Goal: Find specific page/section: Find specific page/section

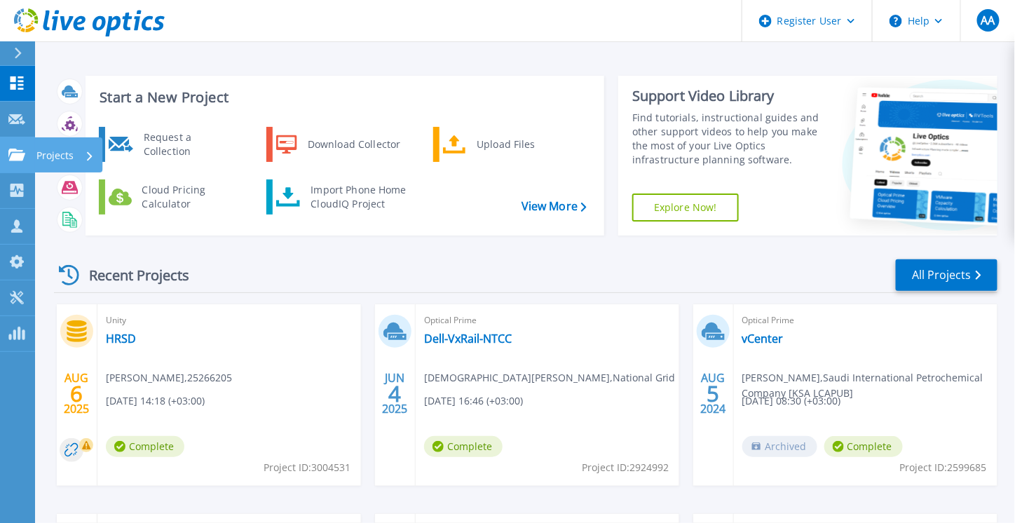
click at [46, 155] on p "Projects" at bounding box center [54, 155] width 37 height 36
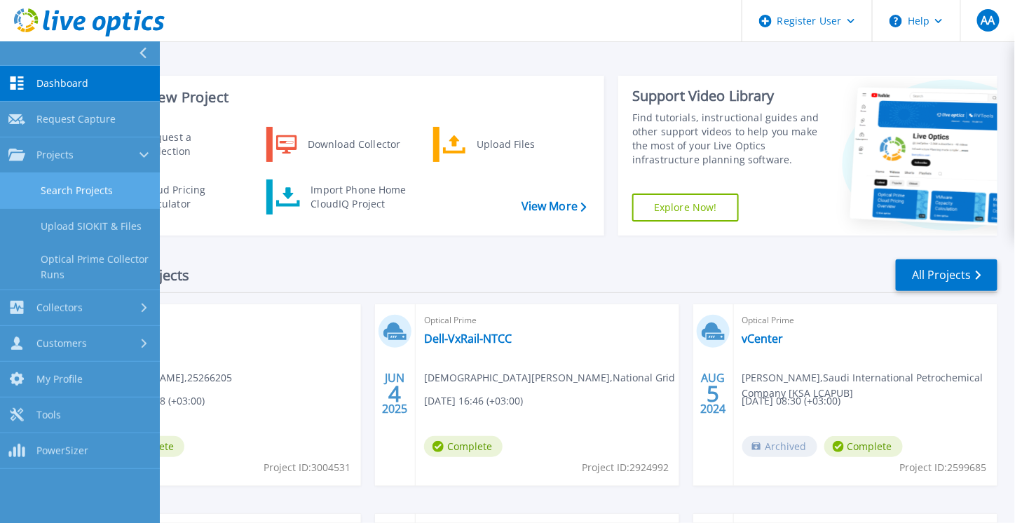
click at [65, 192] on link "Search Projects" at bounding box center [80, 191] width 160 height 36
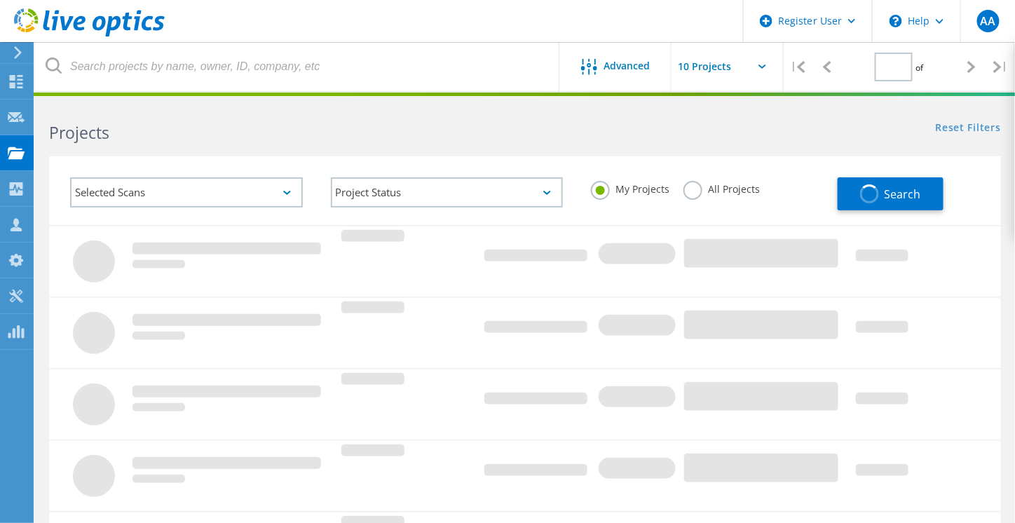
type input "1"
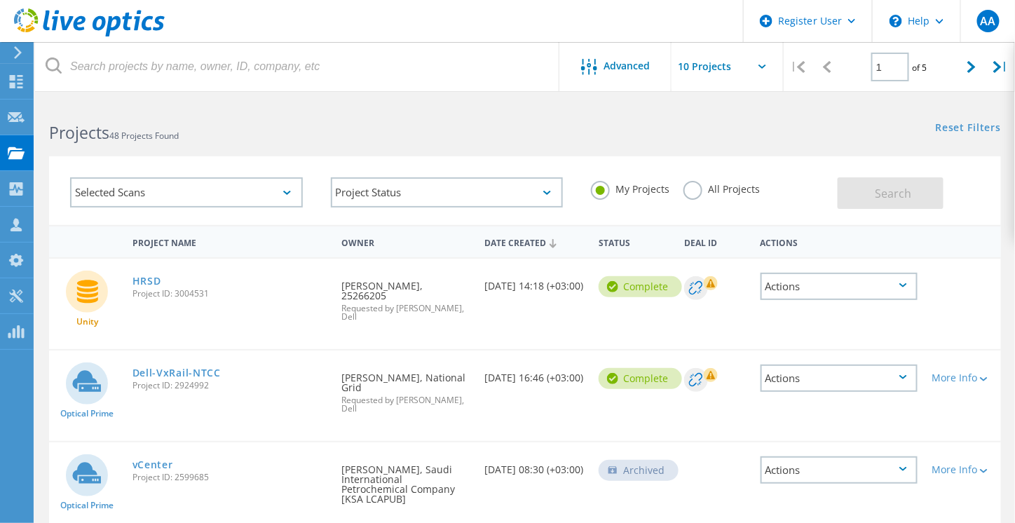
click at [205, 198] on div "Selected Scans" at bounding box center [186, 192] width 233 height 30
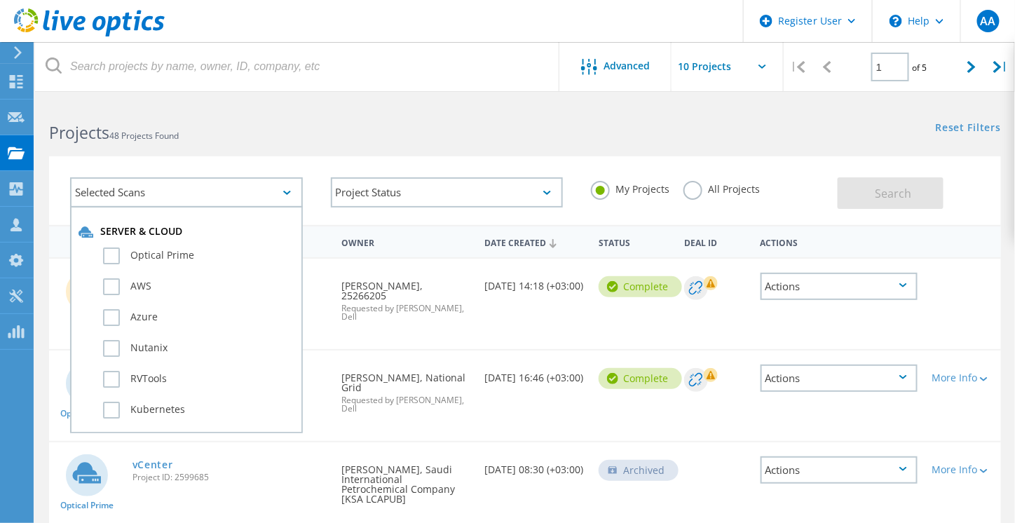
click at [205, 196] on div "Selected Scans" at bounding box center [186, 192] width 233 height 30
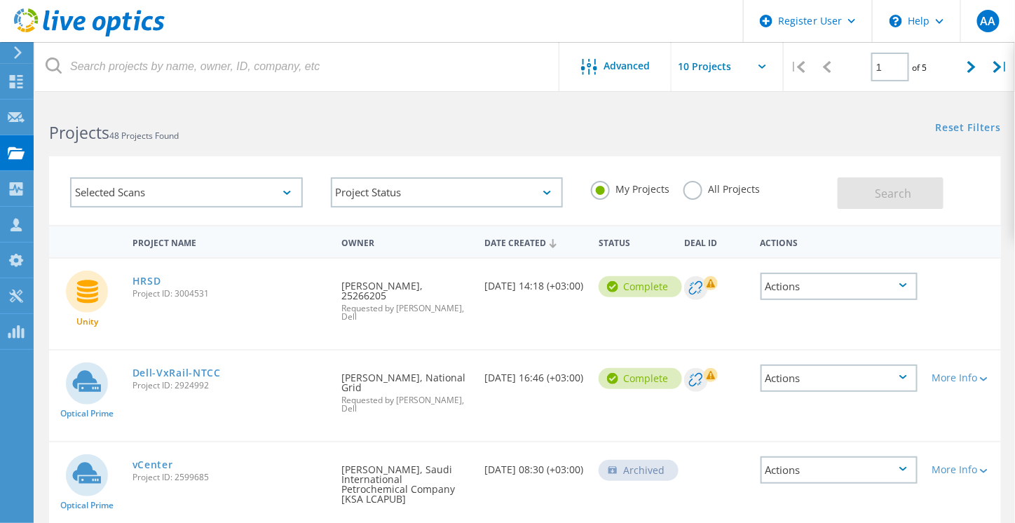
click at [692, 194] on label "All Projects" at bounding box center [721, 187] width 76 height 13
click at [0, 0] on input "All Projects" at bounding box center [0, 0] width 0 height 0
click at [868, 189] on button "Search" at bounding box center [890, 193] width 106 height 32
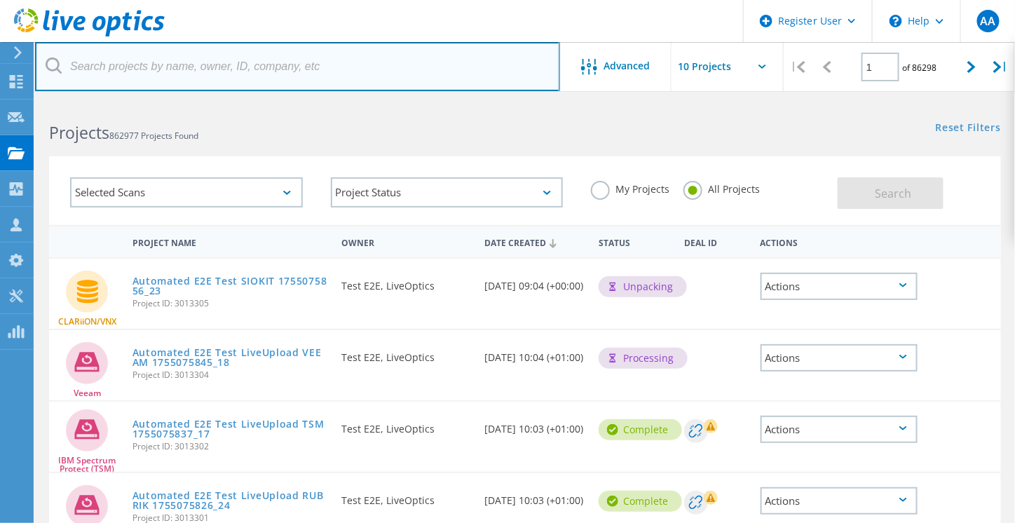
click at [196, 71] on input "text" at bounding box center [297, 66] width 525 height 49
type input "moc"
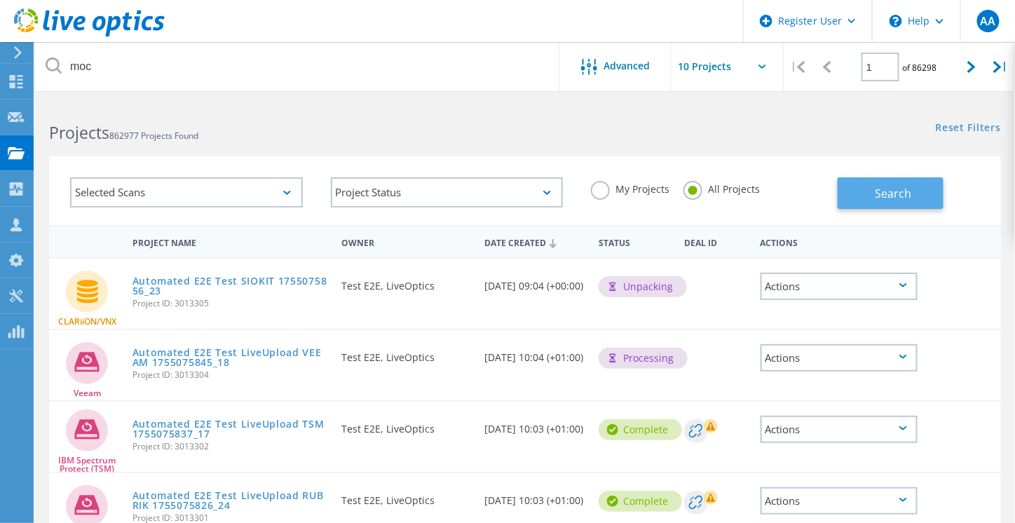
click at [847, 203] on button "Search" at bounding box center [890, 193] width 106 height 32
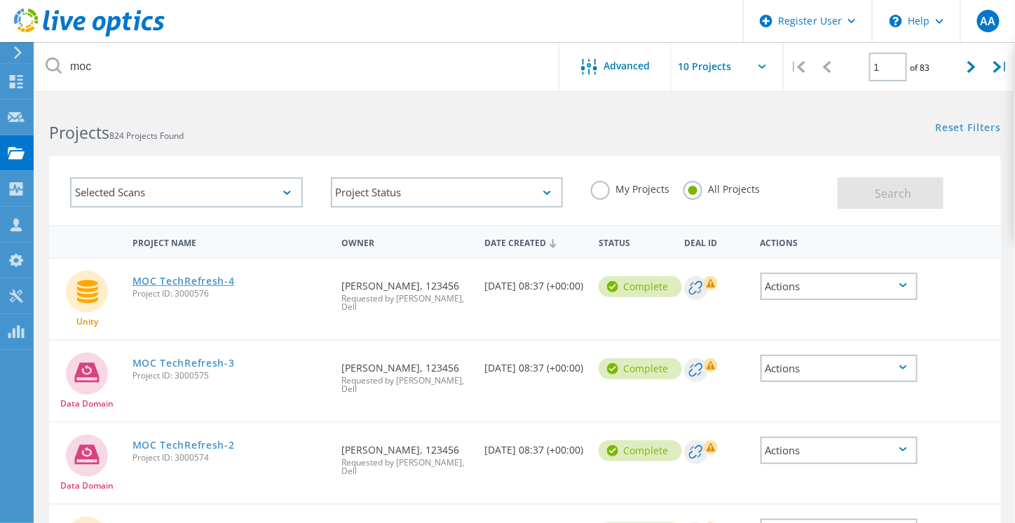
click at [224, 280] on link "MOC TechRefresh-4" at bounding box center [183, 281] width 102 height 10
